Goal: Task Accomplishment & Management: Manage account settings

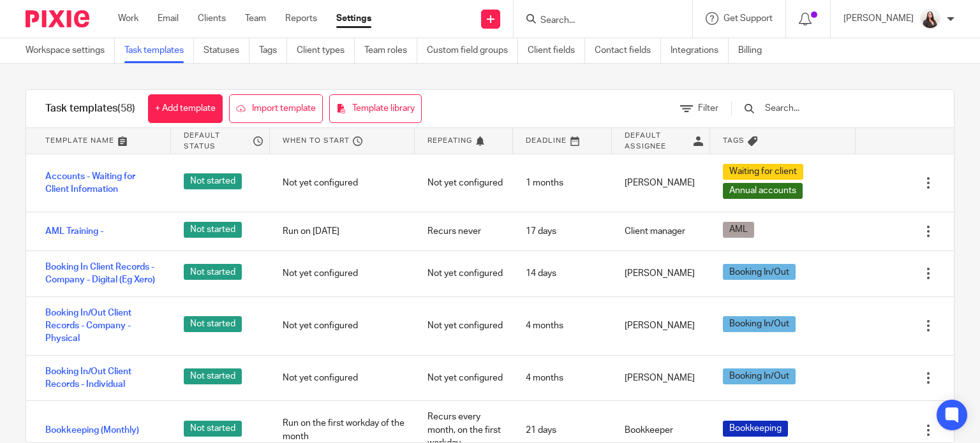
scroll to position [64, 0]
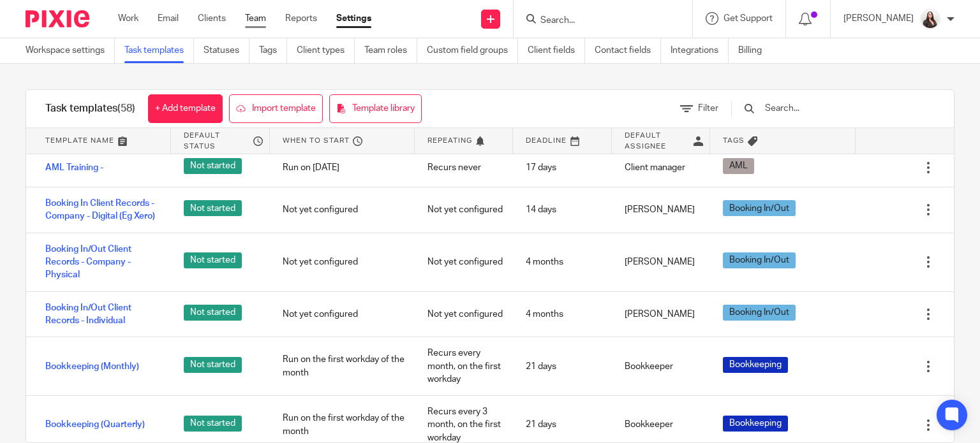
click at [264, 17] on link "Team" at bounding box center [255, 18] width 21 height 13
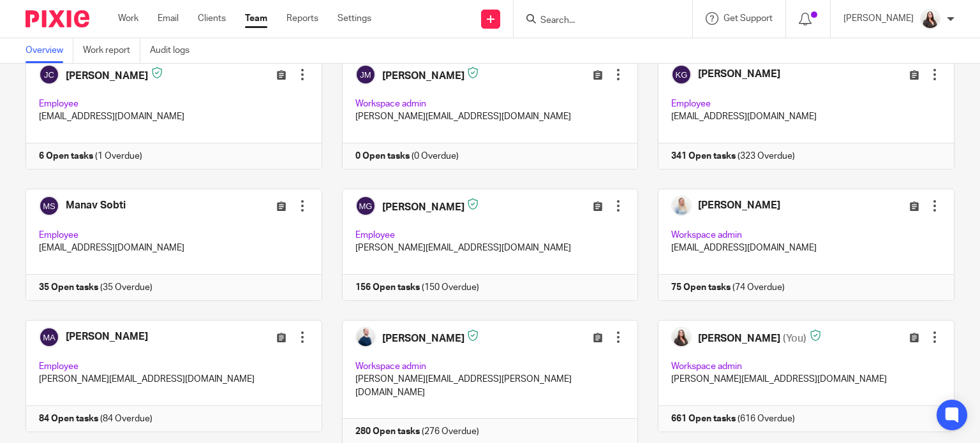
scroll to position [223, 0]
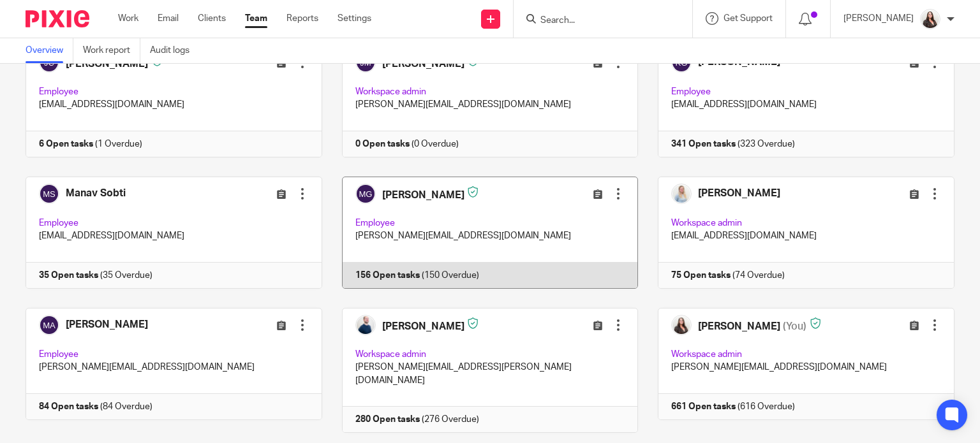
click at [396, 194] on link at bounding box center [480, 233] width 316 height 112
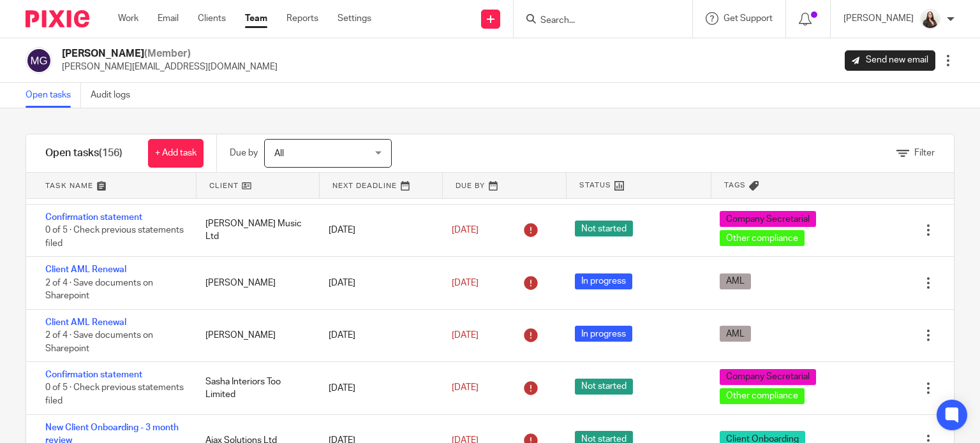
scroll to position [367, 0]
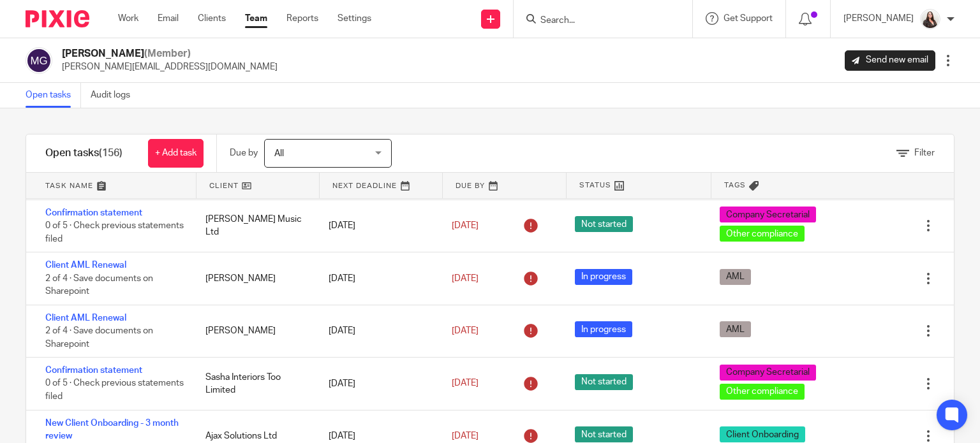
click at [897, 158] on div "Filter" at bounding box center [916, 153] width 38 height 13
click at [914, 153] on span "Filter" at bounding box center [924, 153] width 20 height 9
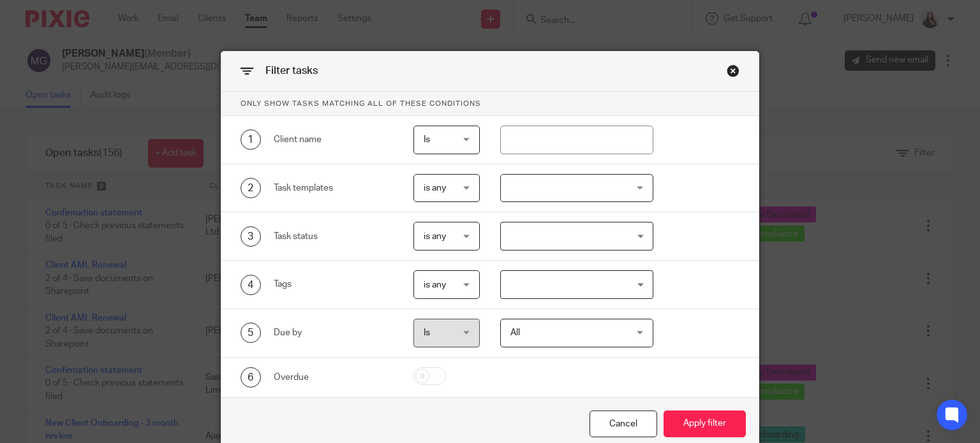
click at [576, 235] on input "Search for option" at bounding box center [574, 236] width 144 height 22
click at [547, 193] on div at bounding box center [576, 188] width 153 height 29
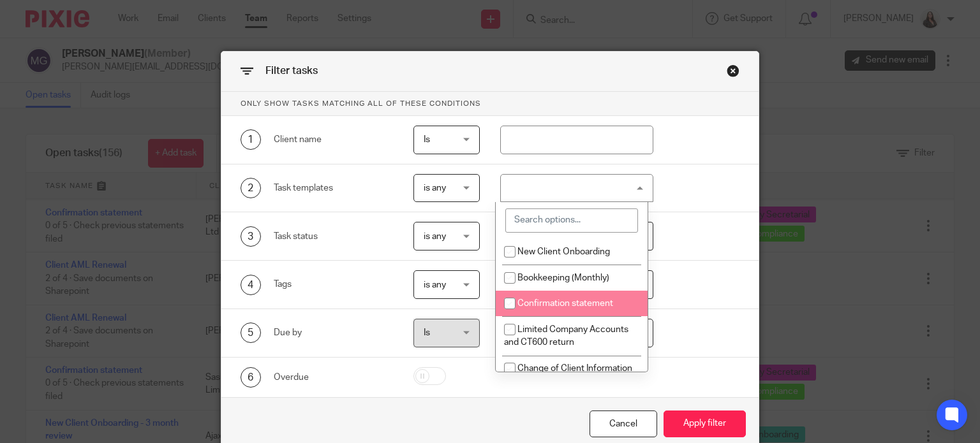
click at [551, 301] on span "Confirmation statement" at bounding box center [565, 303] width 96 height 9
checkbox input "true"
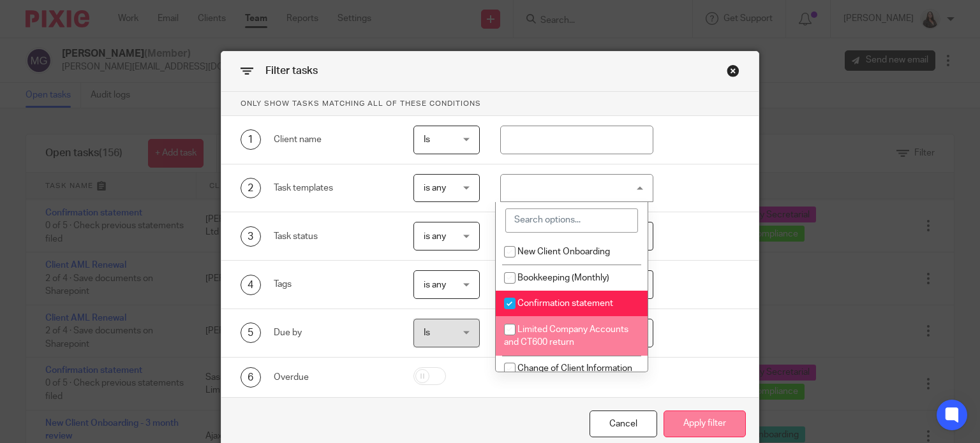
click at [719, 426] on button "Apply filter" at bounding box center [705, 424] width 82 height 27
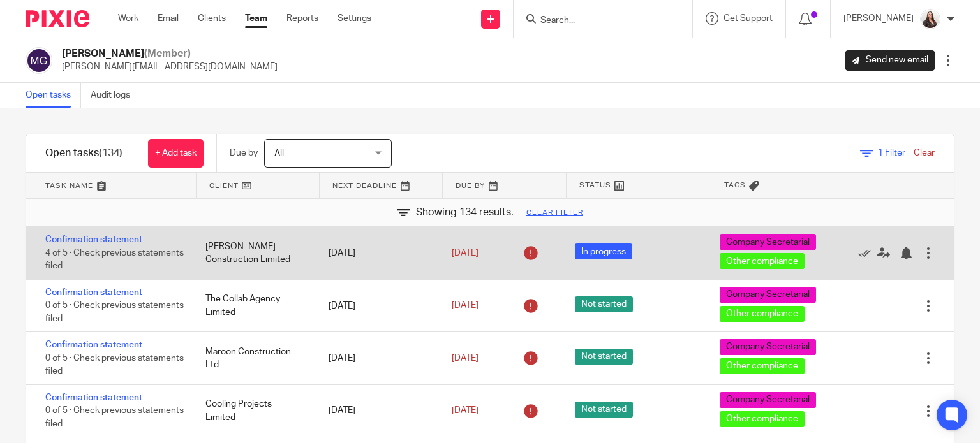
drag, startPoint x: 235, startPoint y: 245, endPoint x: 121, endPoint y: 241, distance: 113.7
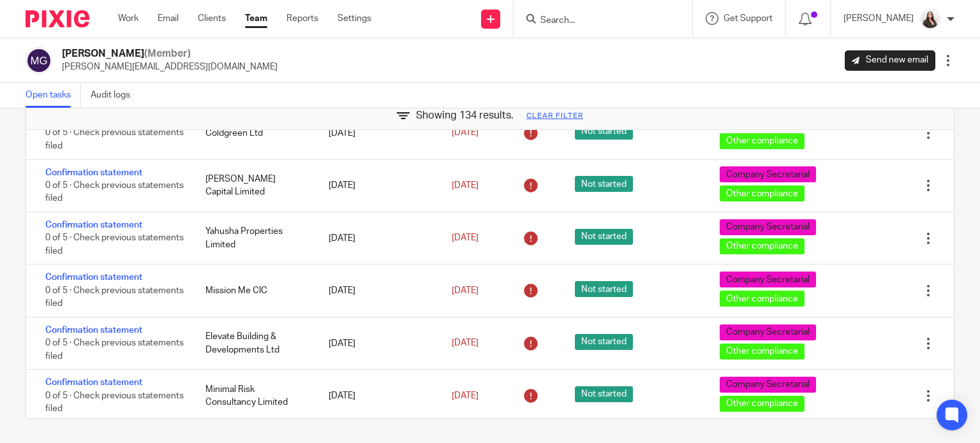
scroll to position [4881, 0]
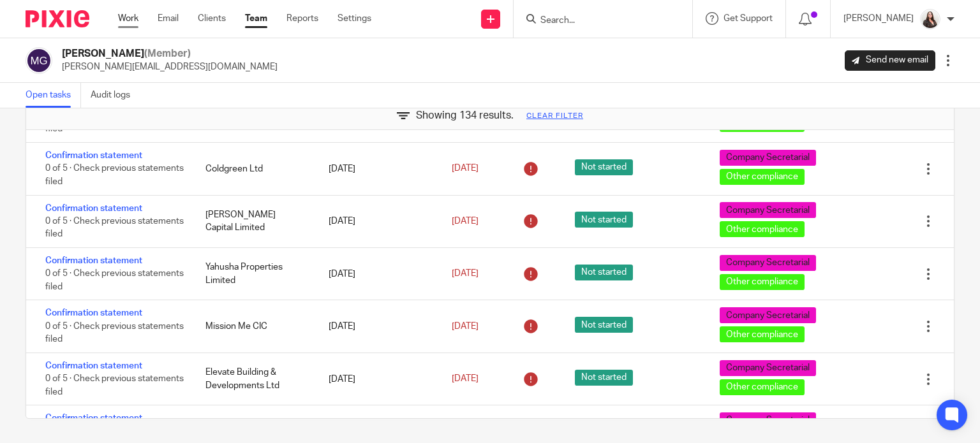
click at [130, 18] on link "Work" at bounding box center [128, 18] width 20 height 13
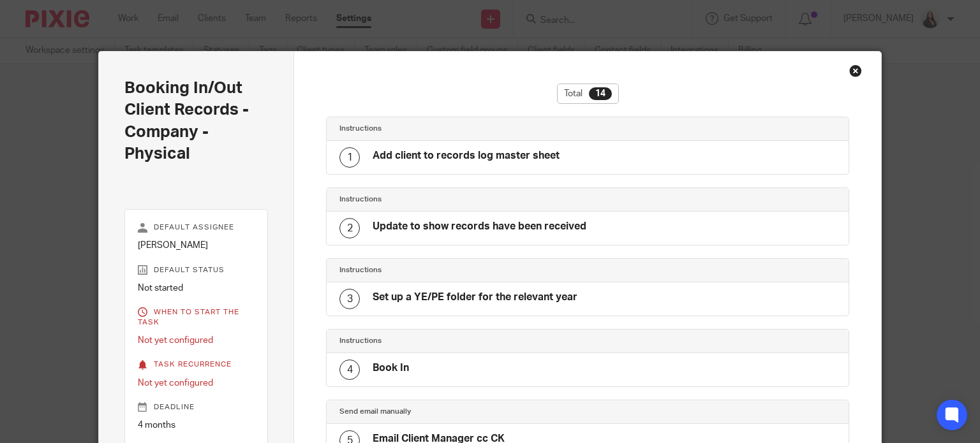
click at [849, 68] on div "Close this dialog window" at bounding box center [855, 70] width 13 height 13
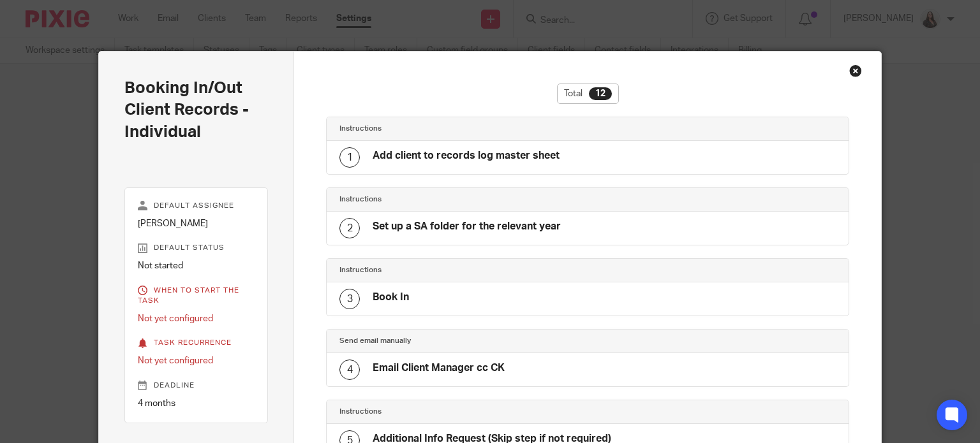
scroll to position [268, 0]
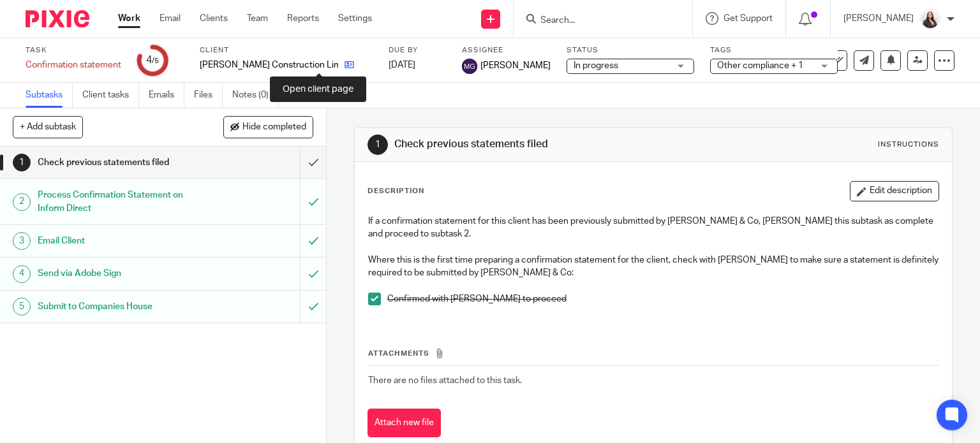
click at [345, 65] on icon at bounding box center [350, 65] width 10 height 10
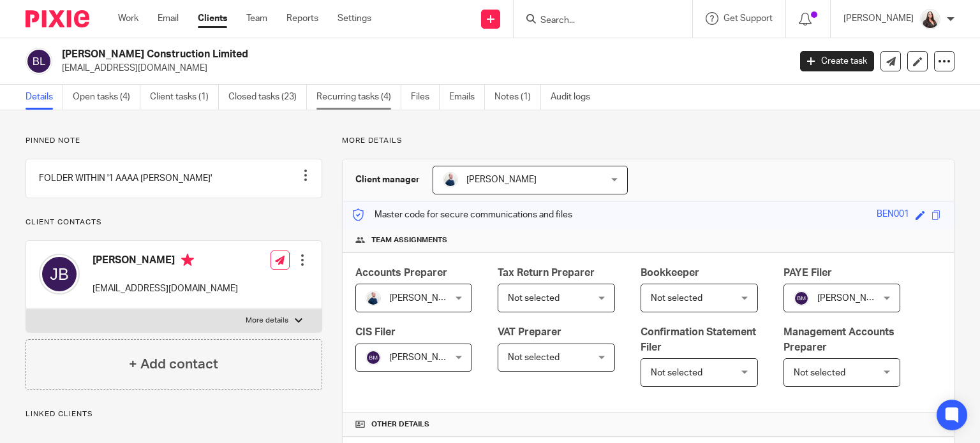
click at [339, 100] on link "Recurring tasks (4)" at bounding box center [358, 97] width 85 height 25
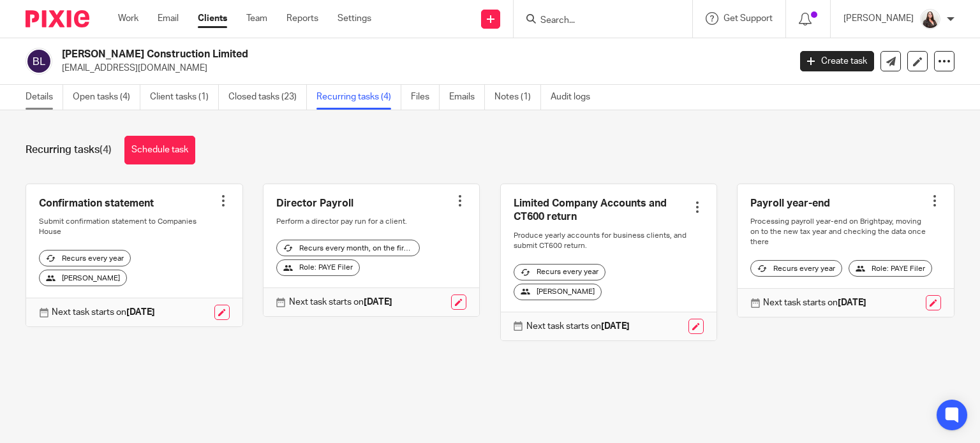
click at [36, 96] on link "Details" at bounding box center [45, 97] width 38 height 25
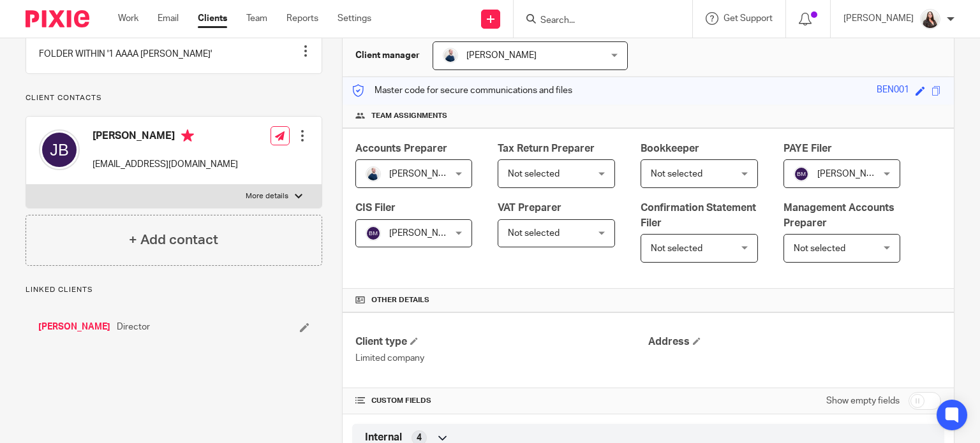
scroll to position [128, 0]
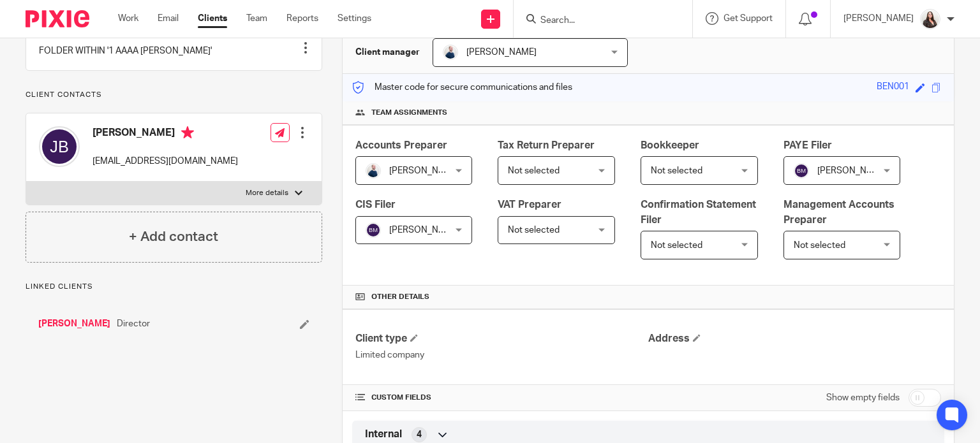
click at [689, 244] on span "Not selected" at bounding box center [677, 245] width 52 height 9
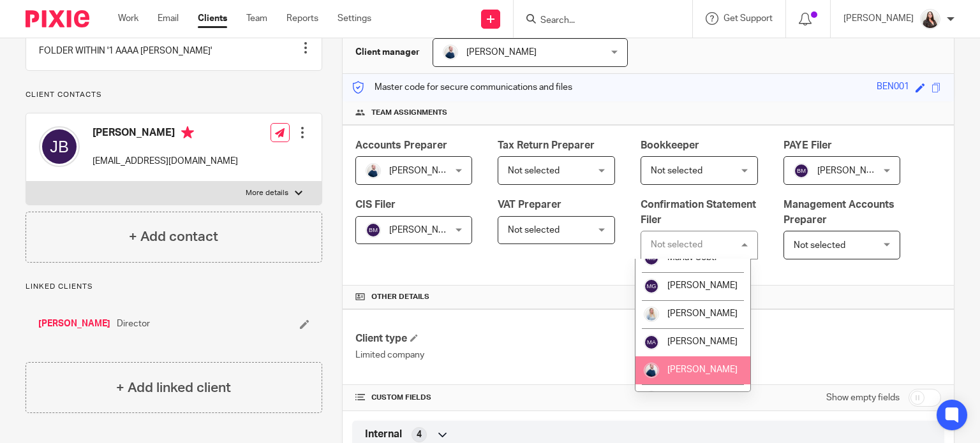
scroll to position [207, 0]
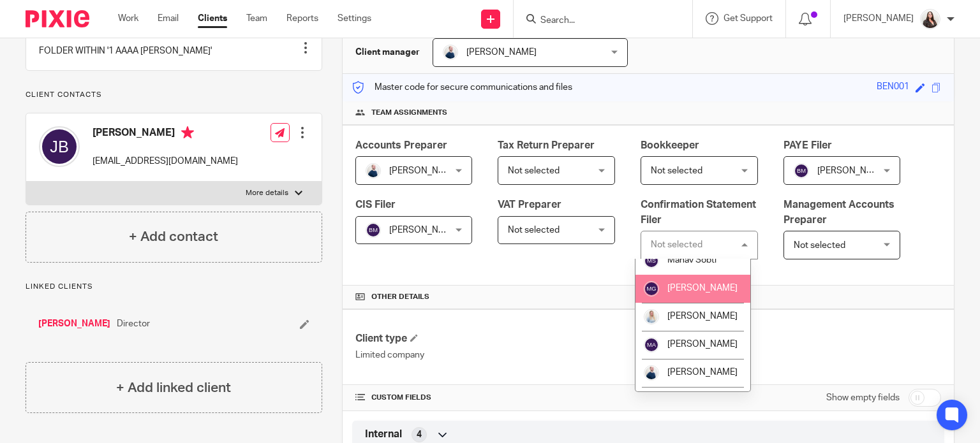
click at [701, 292] on span "[PERSON_NAME]" at bounding box center [702, 288] width 70 height 9
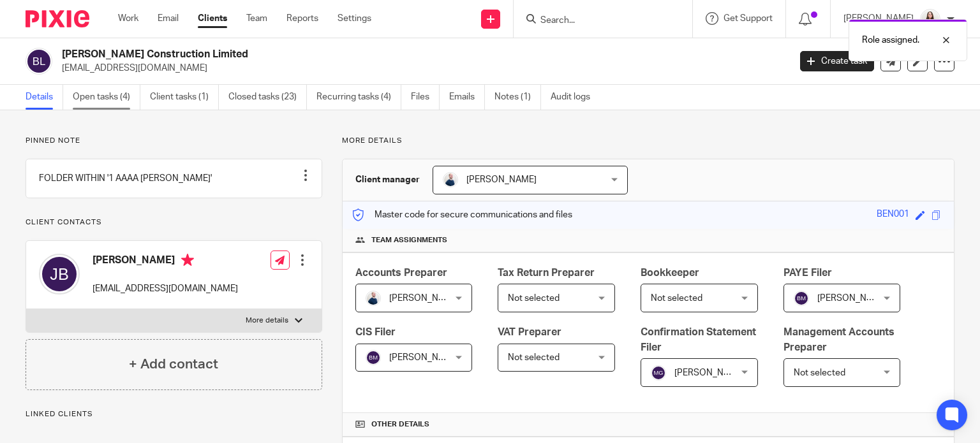
click at [110, 100] on link "Open tasks (4)" at bounding box center [107, 97] width 68 height 25
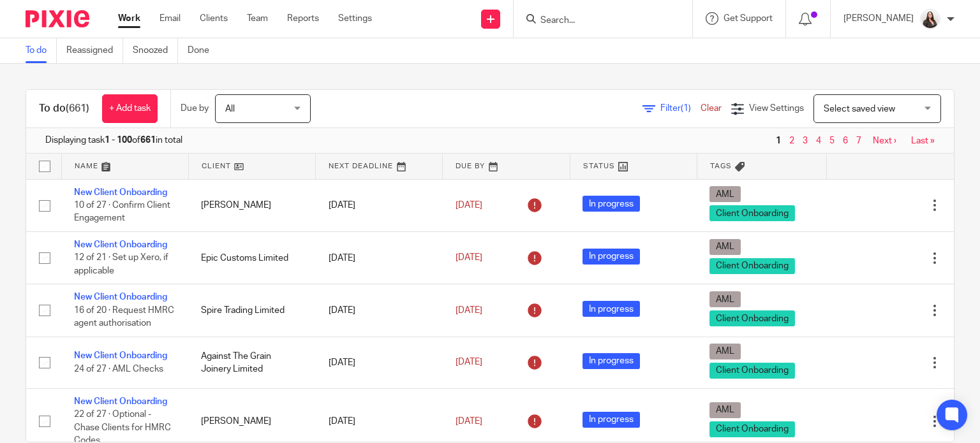
click at [232, 70] on div "To do (661) + Add task Due by All All [DATE] [DATE] This week Next week This mo…" at bounding box center [490, 254] width 980 height 380
click at [265, 20] on link "Team" at bounding box center [257, 18] width 21 height 13
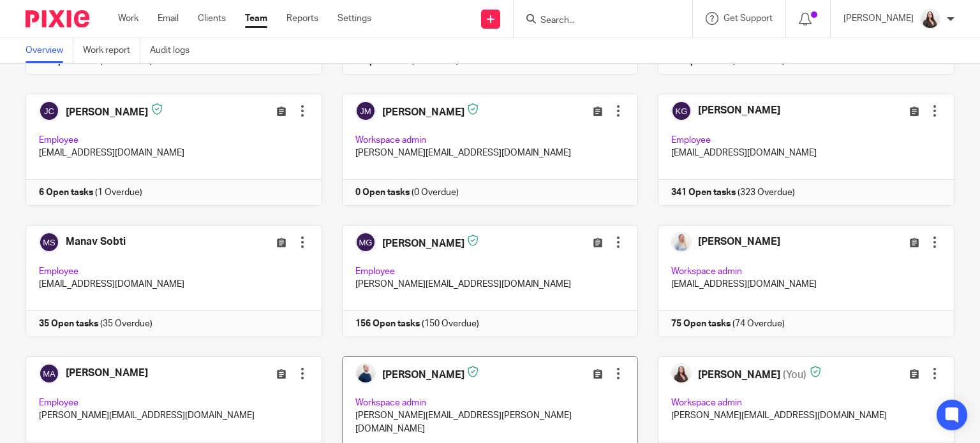
scroll to position [143, 0]
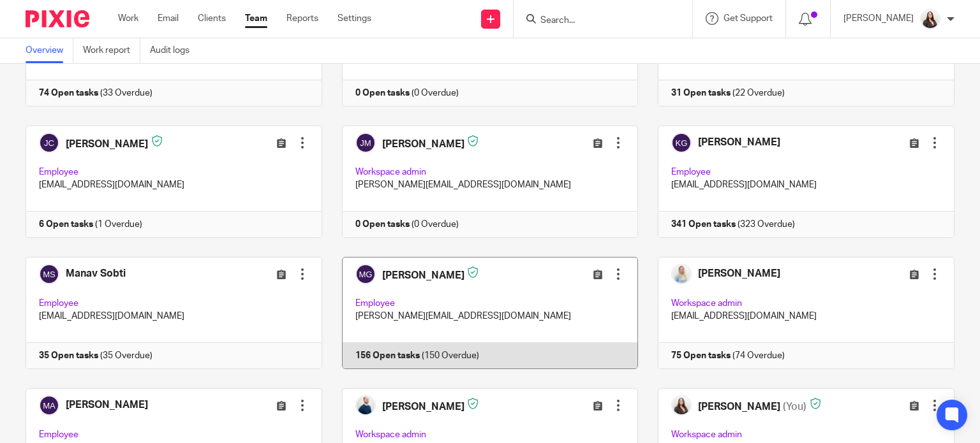
click at [493, 306] on link at bounding box center [480, 313] width 316 height 112
click at [391, 269] on link at bounding box center [480, 313] width 316 height 112
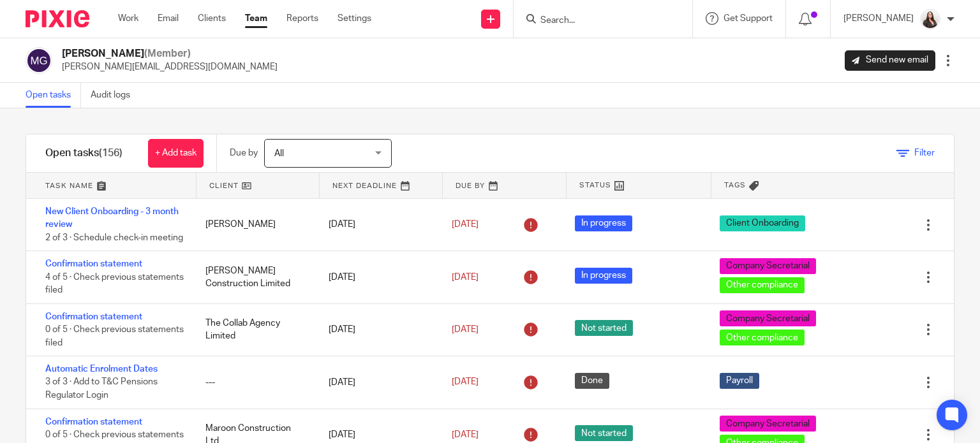
click at [914, 150] on span "Filter" at bounding box center [924, 153] width 20 height 9
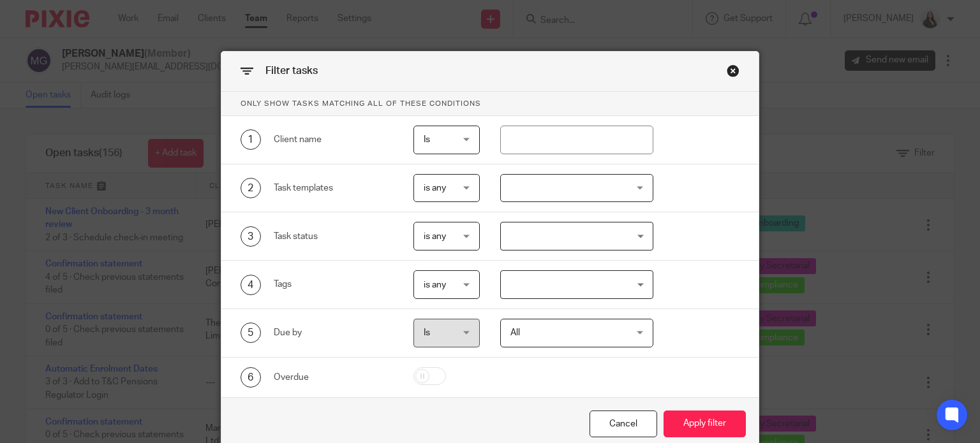
click at [533, 184] on div at bounding box center [576, 188] width 153 height 29
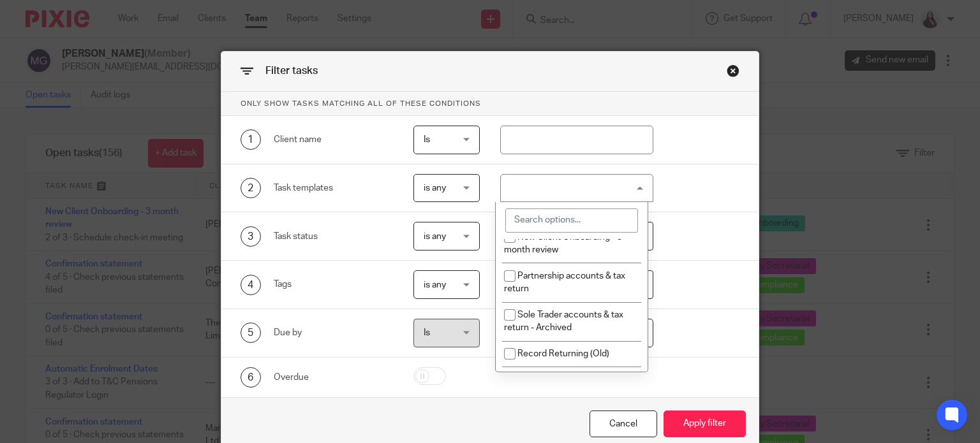
scroll to position [1659, 0]
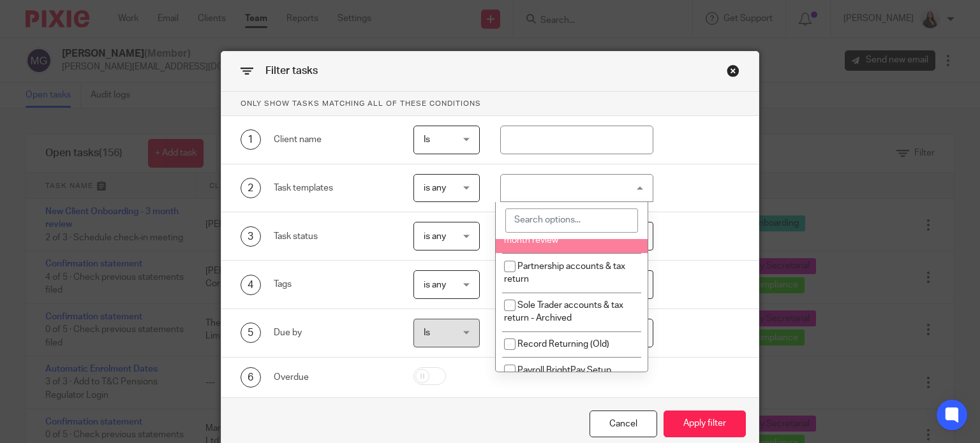
click at [553, 246] on span "New Client Onboarding - 3 month review" at bounding box center [563, 234] width 118 height 22
checkbox input "true"
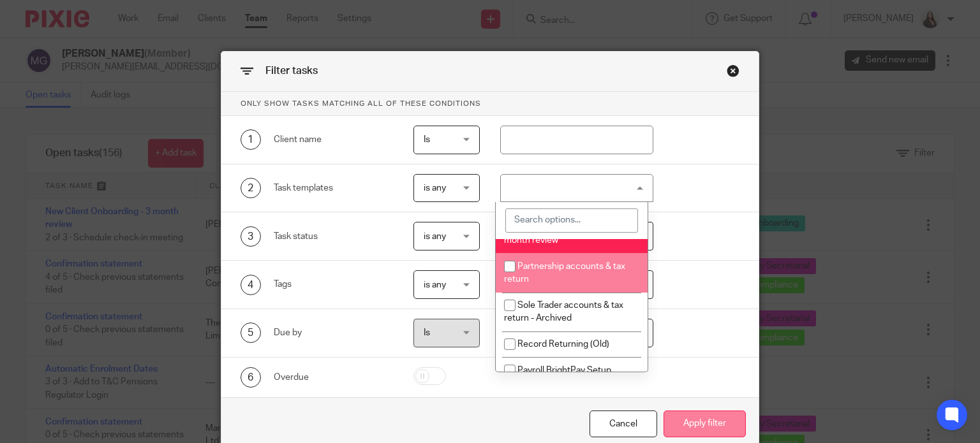
click at [722, 420] on button "Apply filter" at bounding box center [705, 424] width 82 height 27
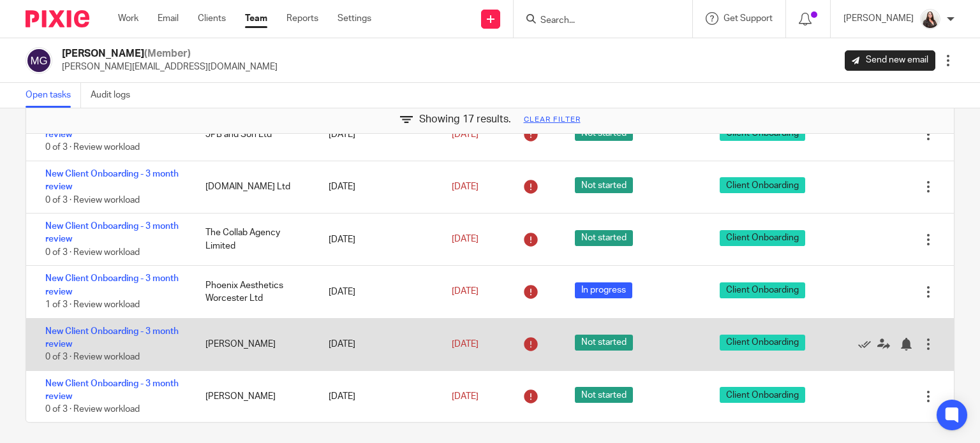
scroll to position [97, 0]
